Goal: Check status: Verify the current state of an ongoing process or item

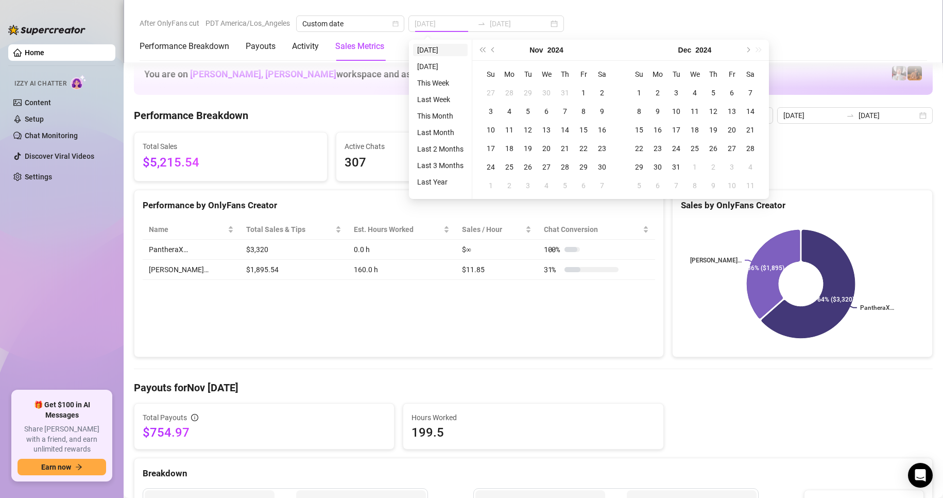
scroll to position [1367, 0]
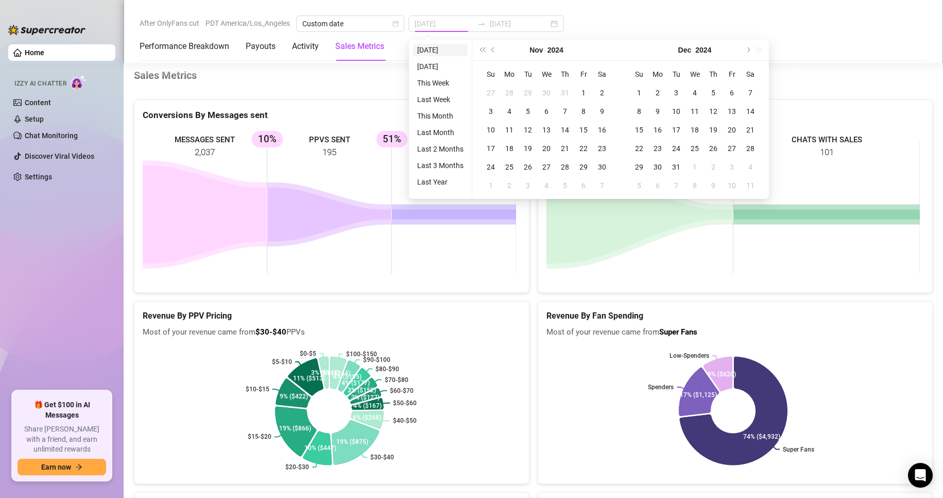
click at [430, 50] on li "[DATE]" at bounding box center [440, 50] width 55 height 12
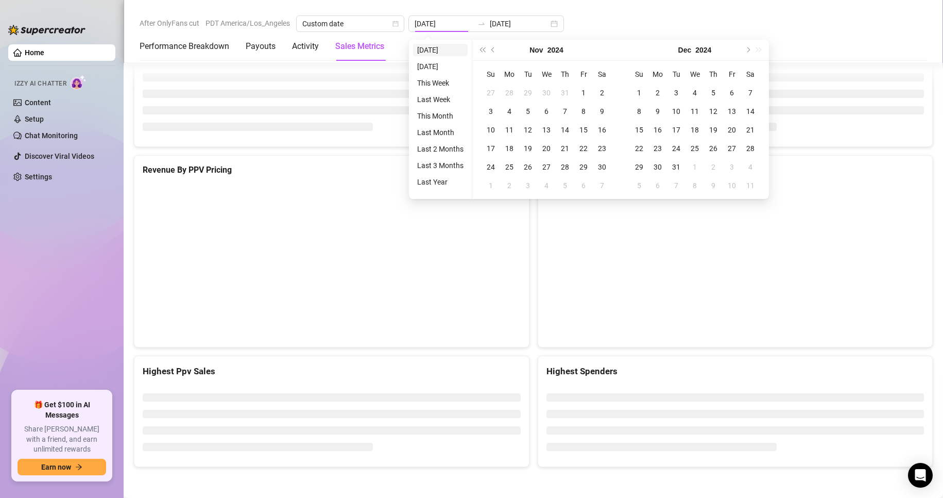
type input "[DATE]"
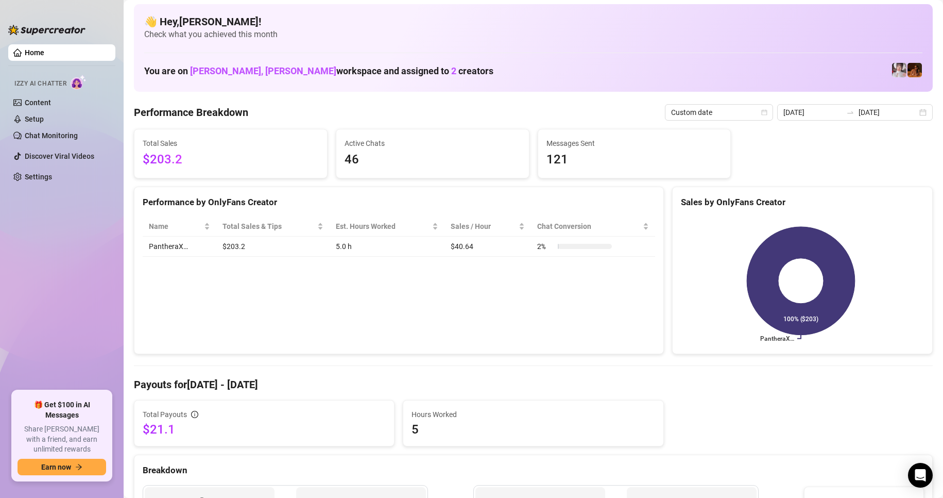
scroll to position [0, 0]
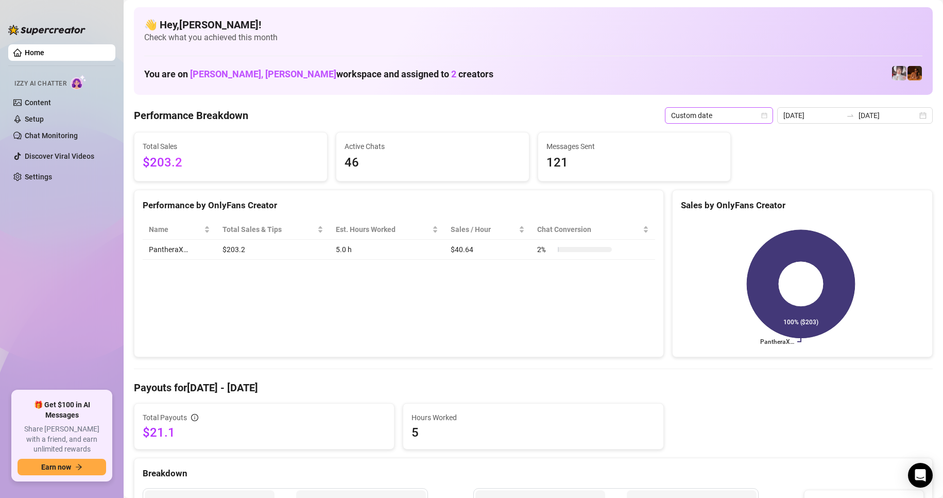
click at [768, 114] on icon "calendar" at bounding box center [764, 115] width 6 height 6
click at [713, 197] on div "Custom date" at bounding box center [722, 201] width 92 height 11
click at [911, 114] on div "[DATE] [DATE]" at bounding box center [855, 115] width 156 height 16
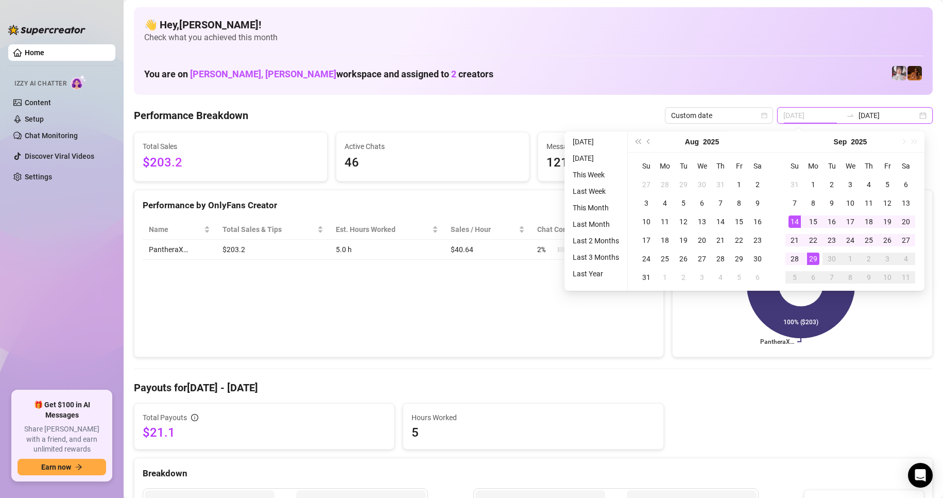
type input "[DATE]"
click at [795, 221] on div "14" at bounding box center [795, 221] width 12 height 12
type input "[DATE]"
click at [794, 254] on div "28" at bounding box center [795, 258] width 12 height 12
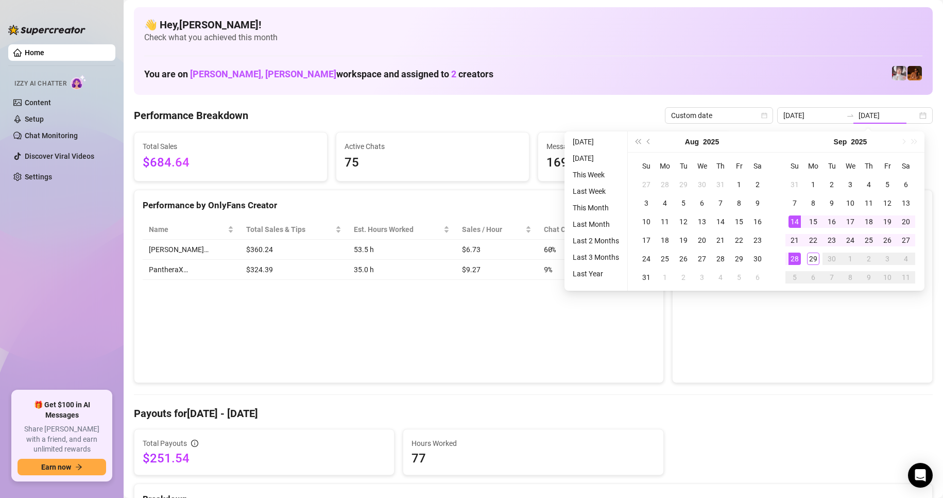
type input "[DATE]"
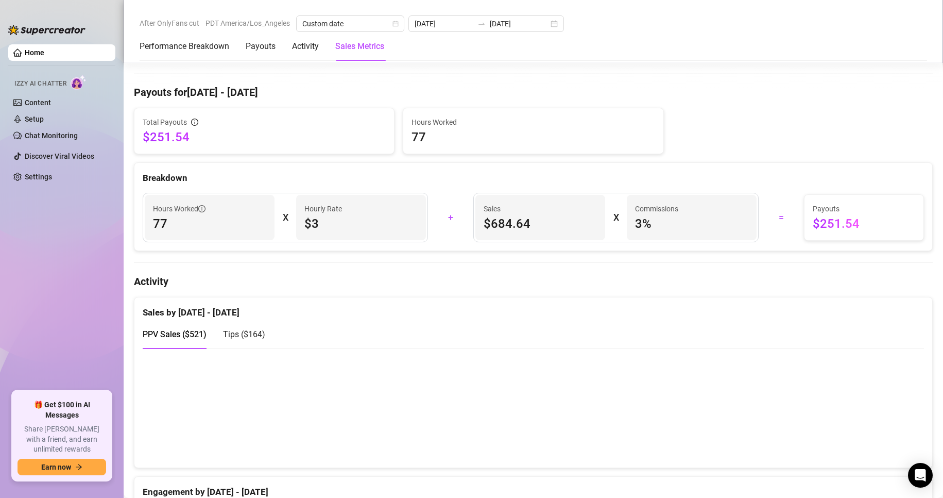
scroll to position [296, 0]
click at [542, 23] on div "[DATE] [DATE]" at bounding box center [487, 23] width 156 height 16
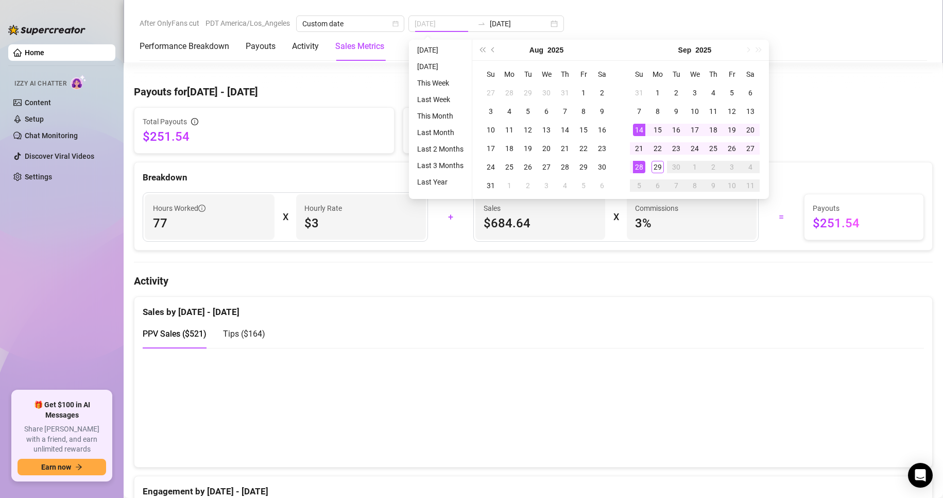
click at [639, 125] on div "14" at bounding box center [639, 130] width 12 height 12
type input "[DATE]"
click at [752, 151] on div "27" at bounding box center [750, 148] width 12 height 12
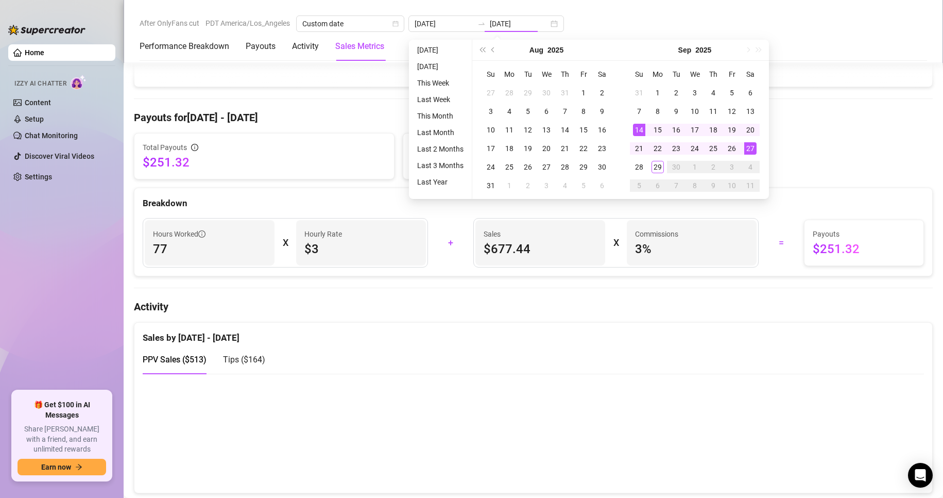
type input "[DATE]"
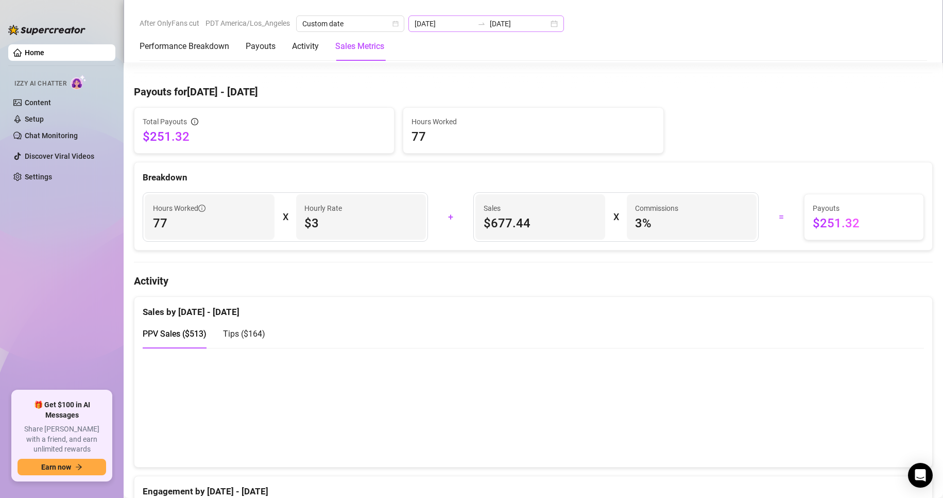
click at [544, 24] on div "[DATE] [DATE]" at bounding box center [487, 23] width 156 height 16
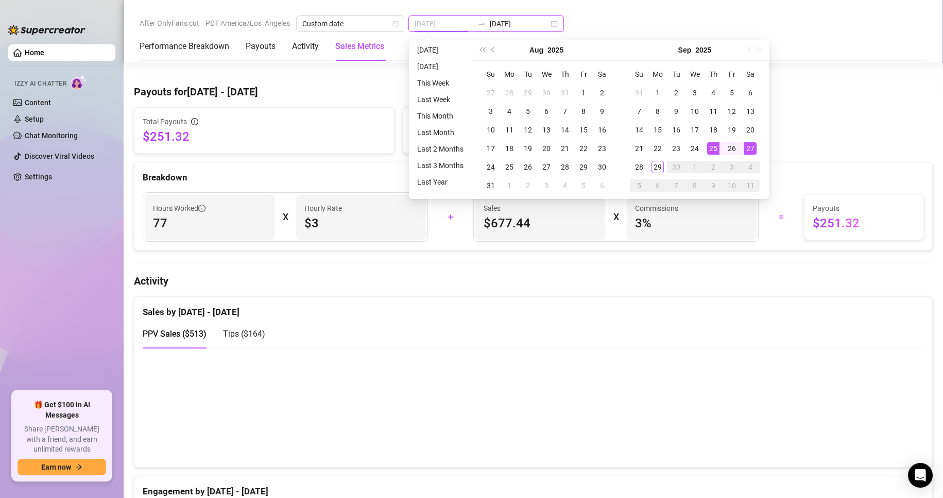
type input "[DATE]"
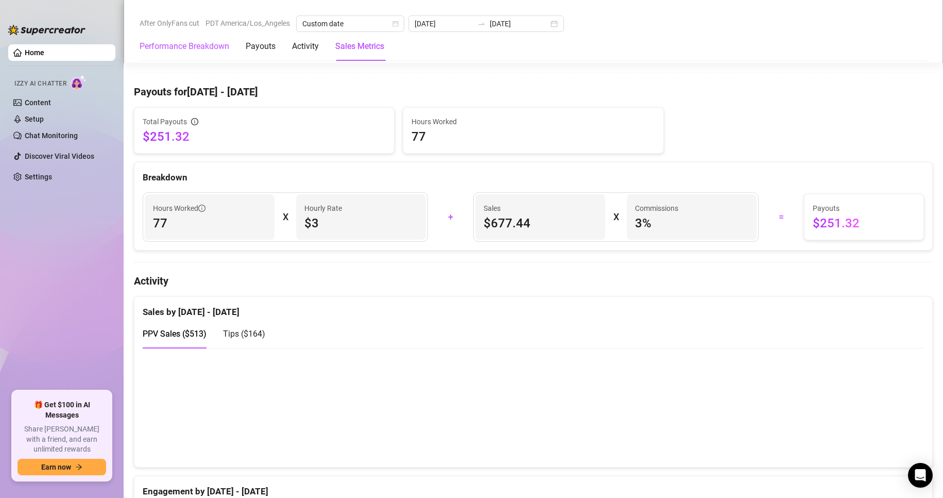
click at [162, 45] on Breakdown "Performance Breakdown" at bounding box center [185, 46] width 90 height 12
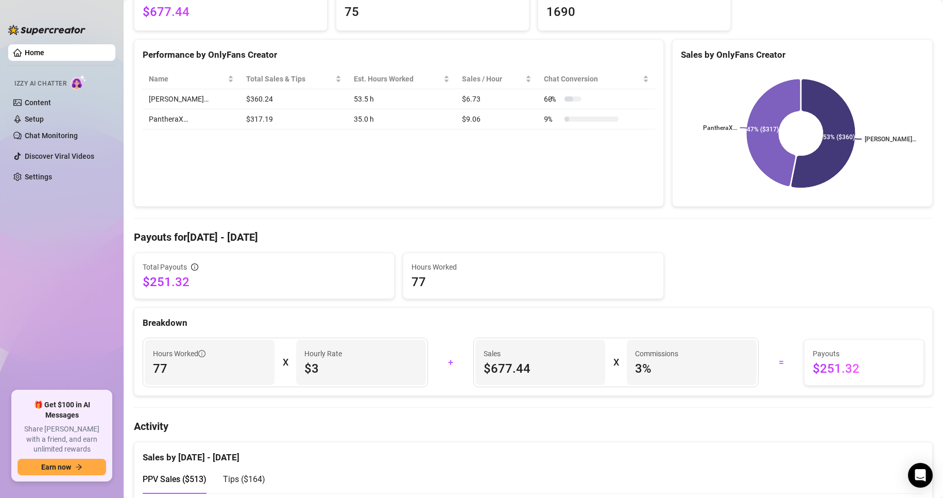
scroll to position [40, 0]
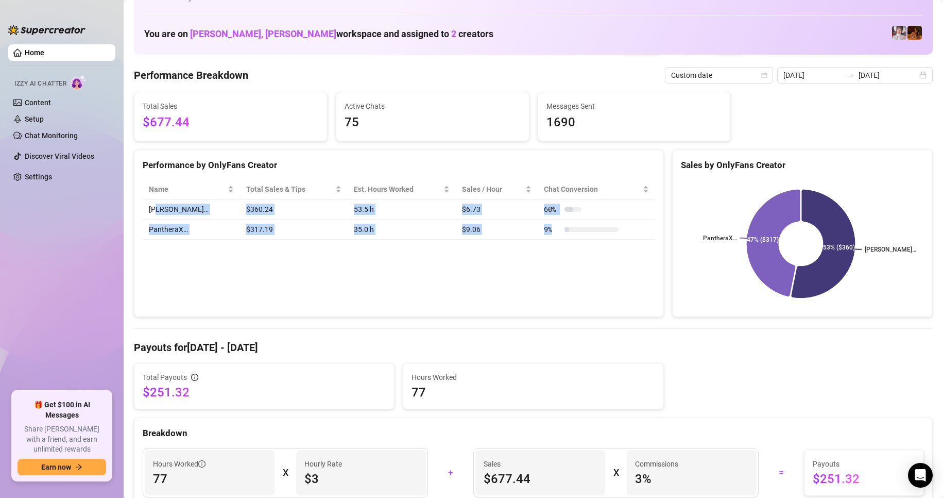
drag, startPoint x: 545, startPoint y: 227, endPoint x: 157, endPoint y: 206, distance: 388.0
click at [157, 206] on tbody "[PERSON_NAME]… $360.24 53.5 h $6.73 60 % PantheraX… $317.19 35.0 h $9.06 9 %" at bounding box center [399, 219] width 513 height 40
click at [159, 285] on div "Performance by OnlyFans Creator Name Total Sales & Tips Est. Hours Worked Sales…" at bounding box center [399, 233] width 530 height 168
drag, startPoint x: 352, startPoint y: 233, endPoint x: 258, endPoint y: 231, distance: 94.8
click at [258, 231] on tr "PantheraX… $317.19 35.0 h $9.06 9 %" at bounding box center [399, 229] width 513 height 20
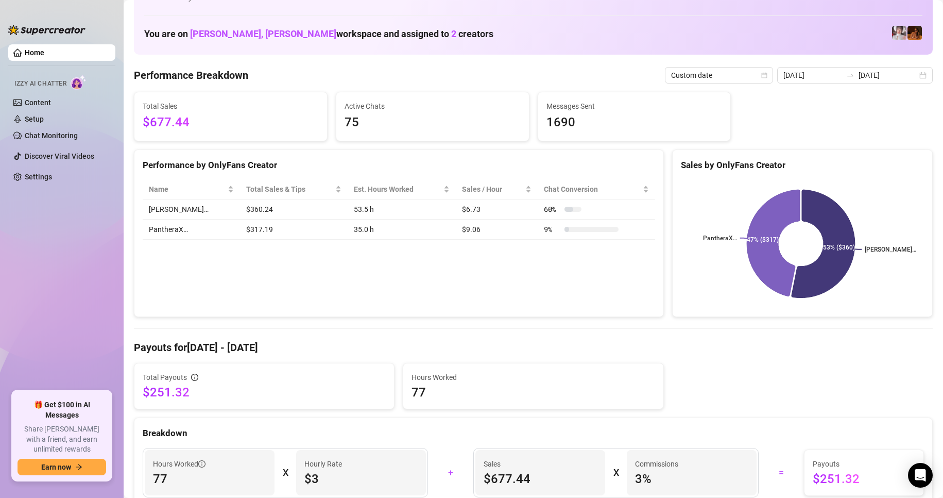
click at [238, 263] on div "Performance by OnlyFans Creator Name Total Sales & Tips Est. Hours Worked Sales…" at bounding box center [399, 233] width 530 height 168
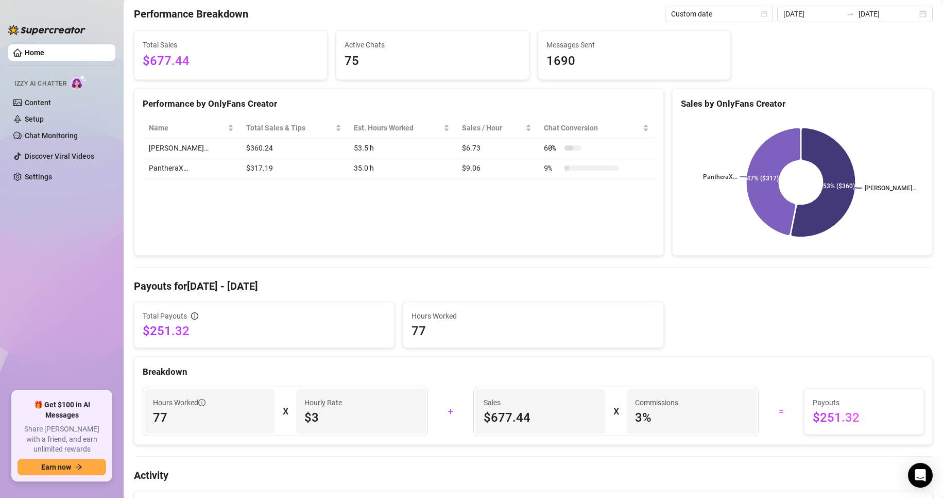
scroll to position [0, 0]
